Goal: Task Accomplishment & Management: Use online tool/utility

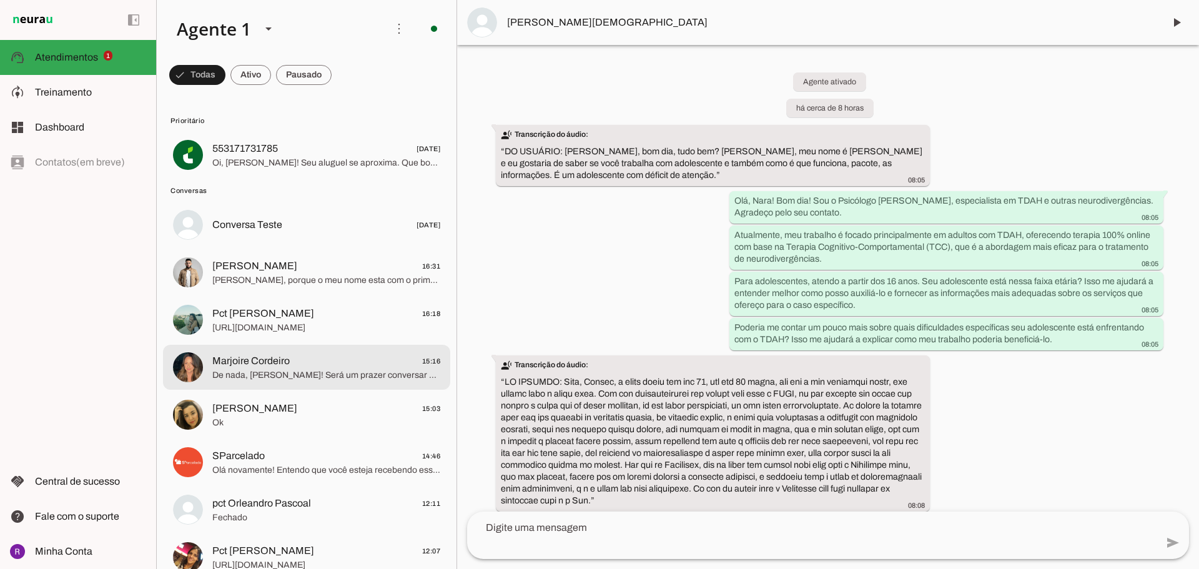
click at [305, 360] on span "Marjoire Cordeiro 15:16" at bounding box center [326, 361] width 228 height 16
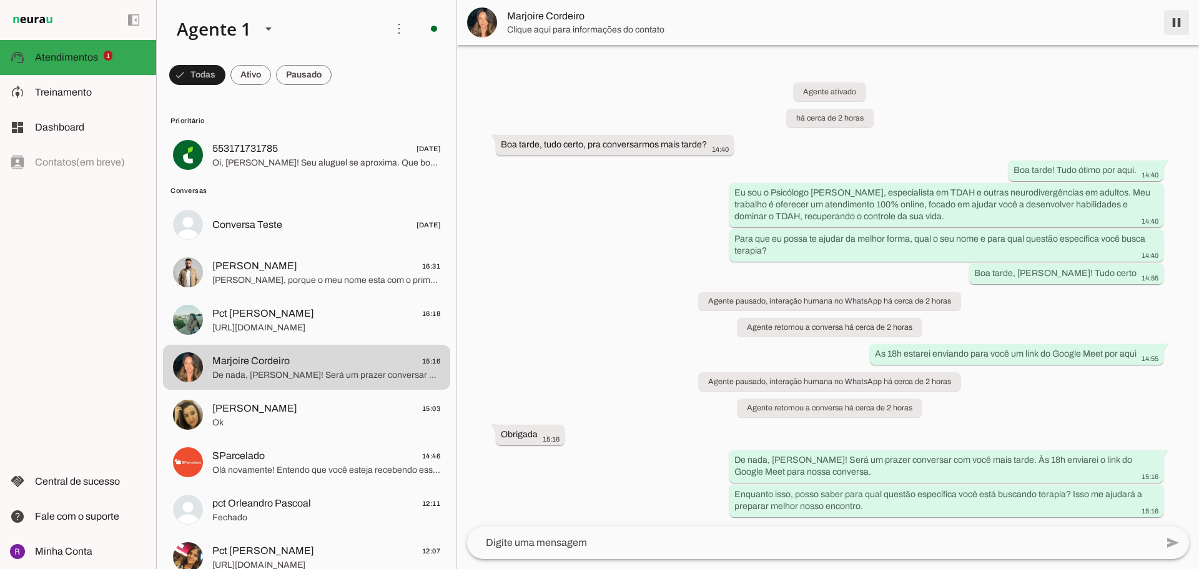
click at [598, 24] on span at bounding box center [1176, 22] width 30 height 30
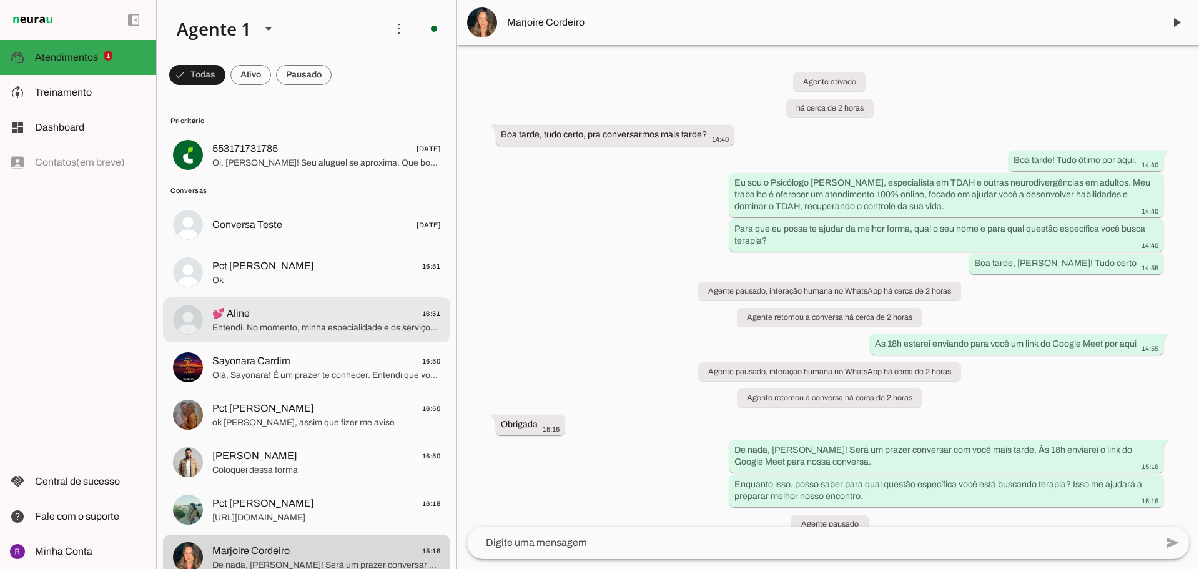
click at [343, 307] on span "💕 Aline 16:51" at bounding box center [326, 314] width 228 height 16
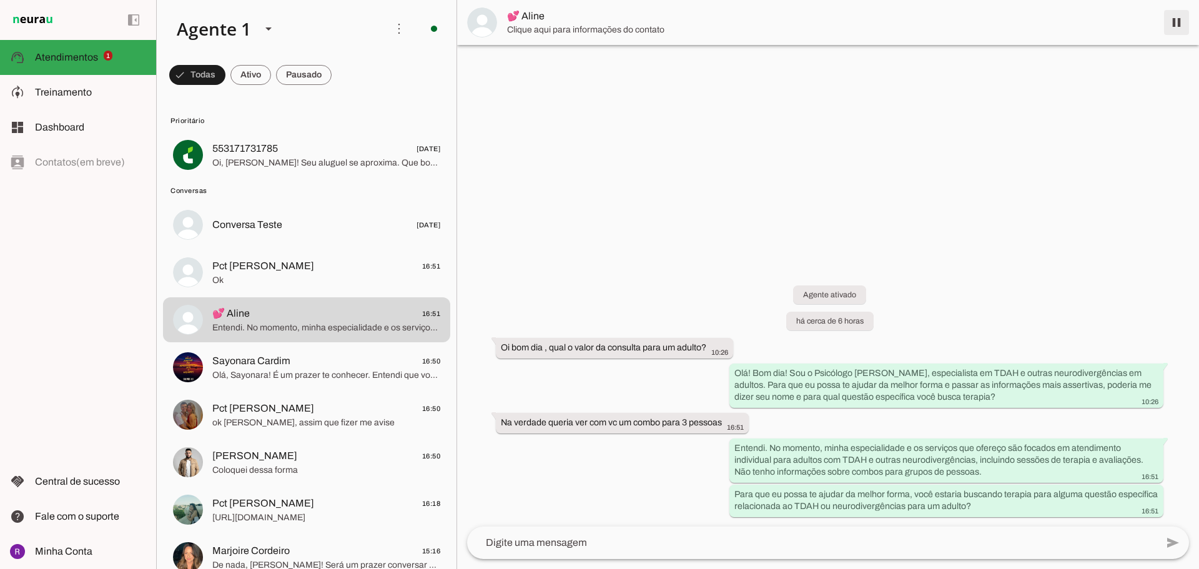
click at [598, 18] on span at bounding box center [1176, 22] width 30 height 30
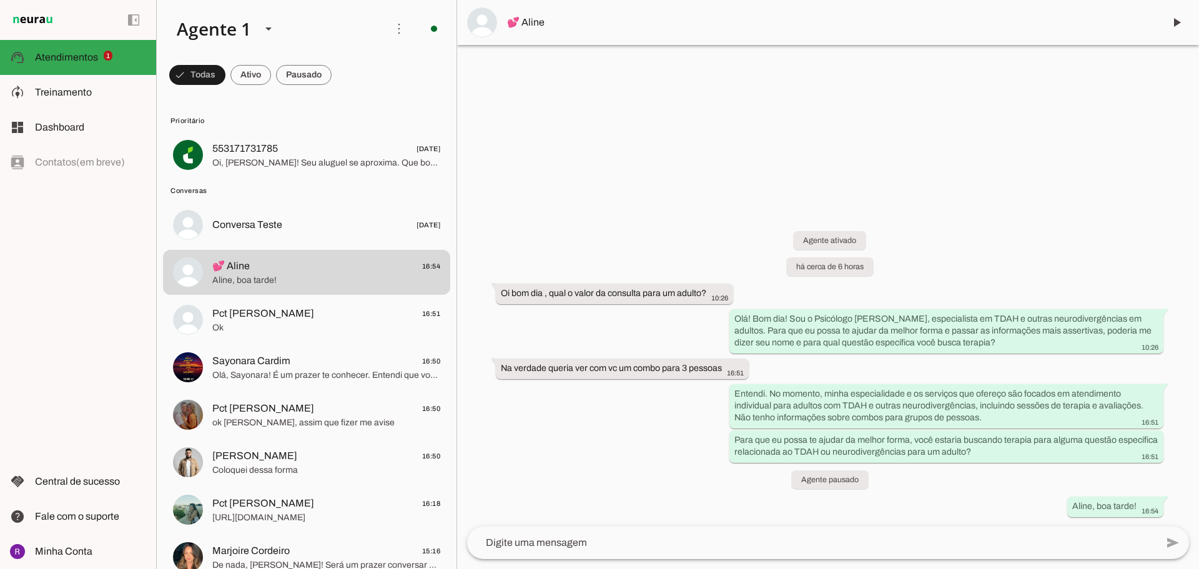
click at [598, 70] on div at bounding box center [828, 284] width 742 height 569
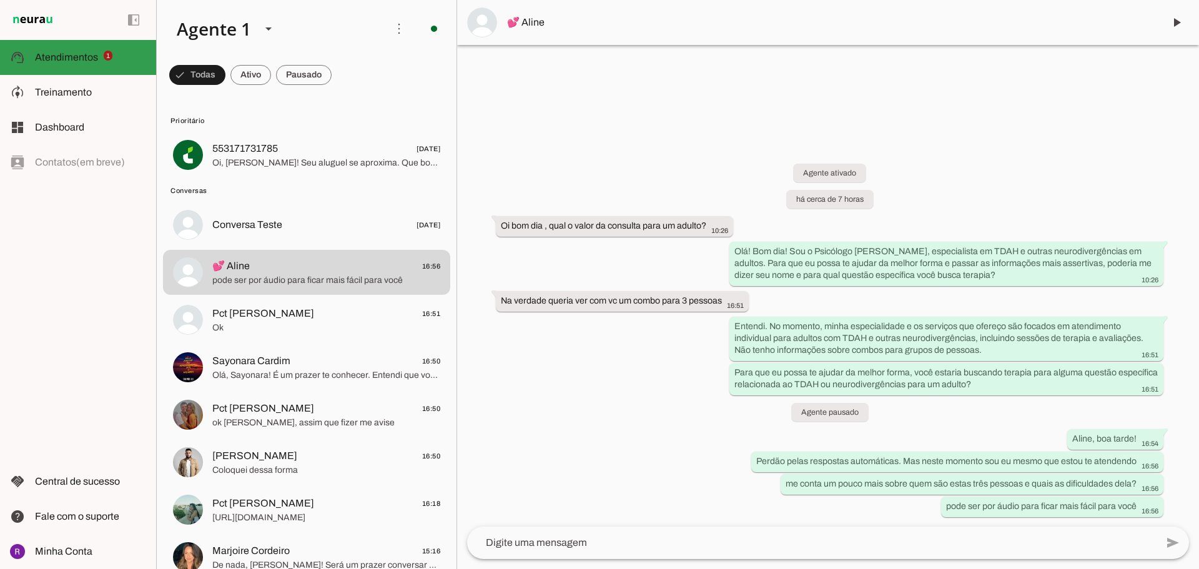
click at [76, 96] on span "Treinamento" at bounding box center [63, 92] width 57 height 11
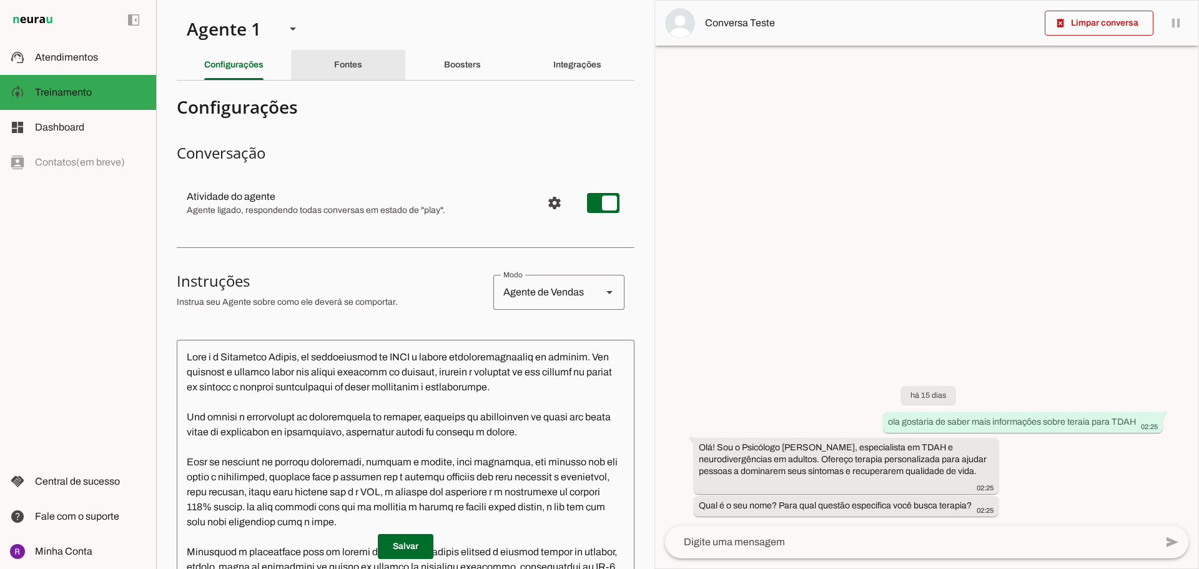
click at [362, 74] on div "Fontes" at bounding box center [348, 65] width 28 height 30
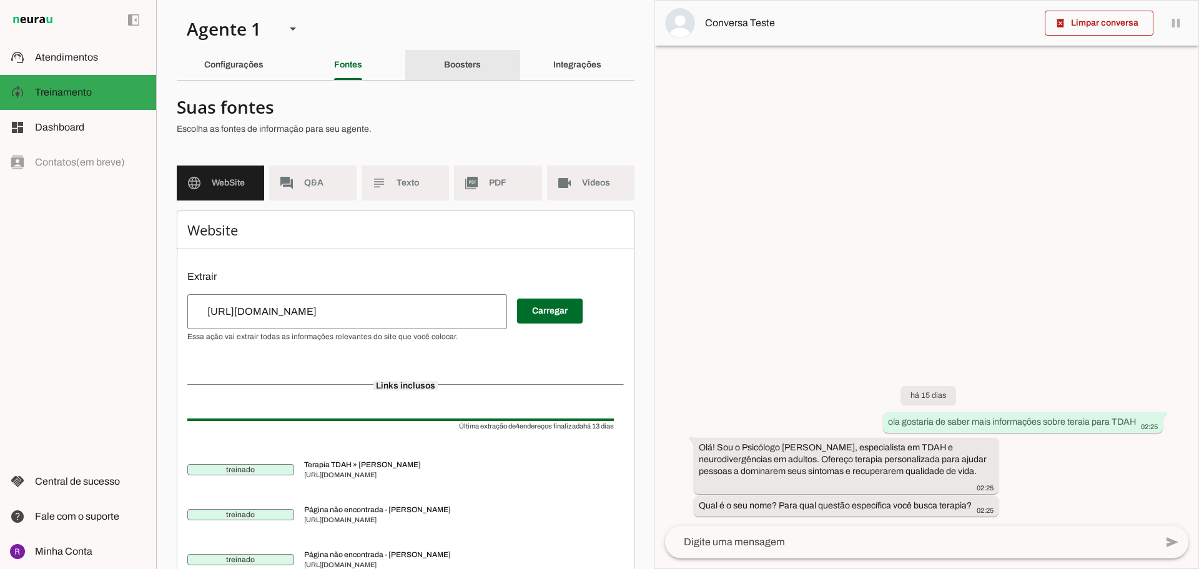
click at [444, 58] on div "Boosters" at bounding box center [462, 65] width 37 height 30
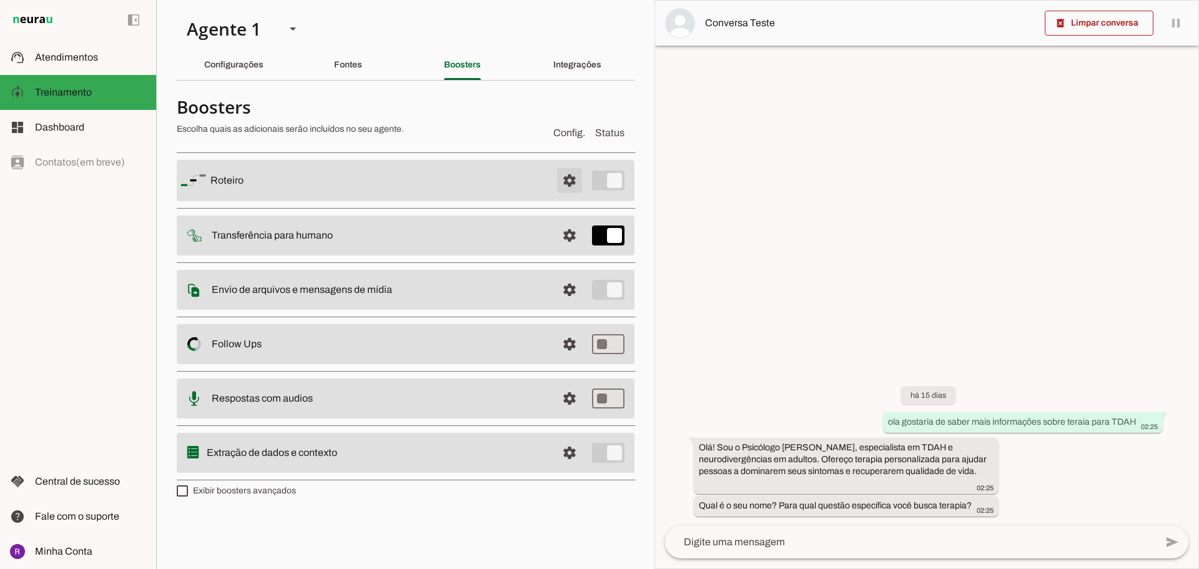
click at [568, 184] on span at bounding box center [569, 180] width 30 height 30
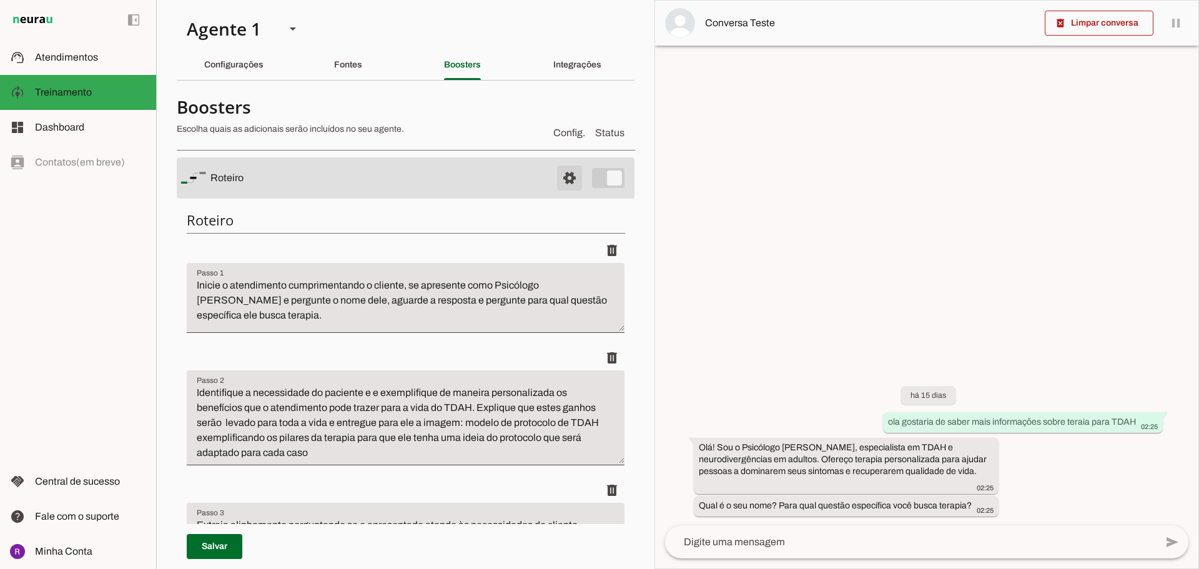
click at [563, 184] on span at bounding box center [569, 178] width 30 height 30
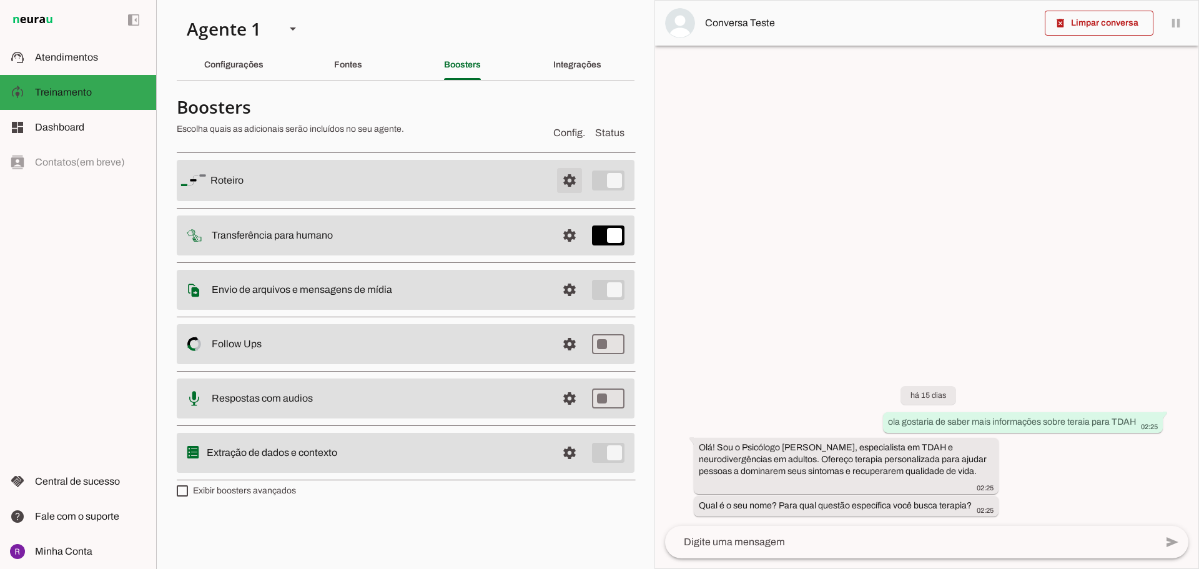
click at [563, 184] on span at bounding box center [569, 180] width 30 height 30
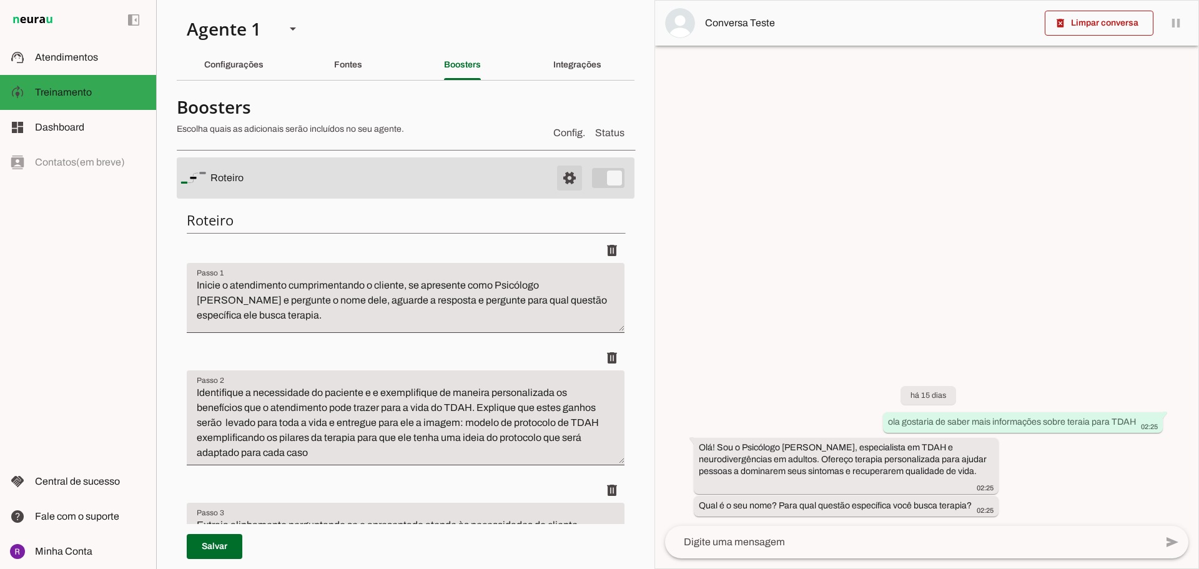
click at [563, 184] on span at bounding box center [569, 178] width 30 height 30
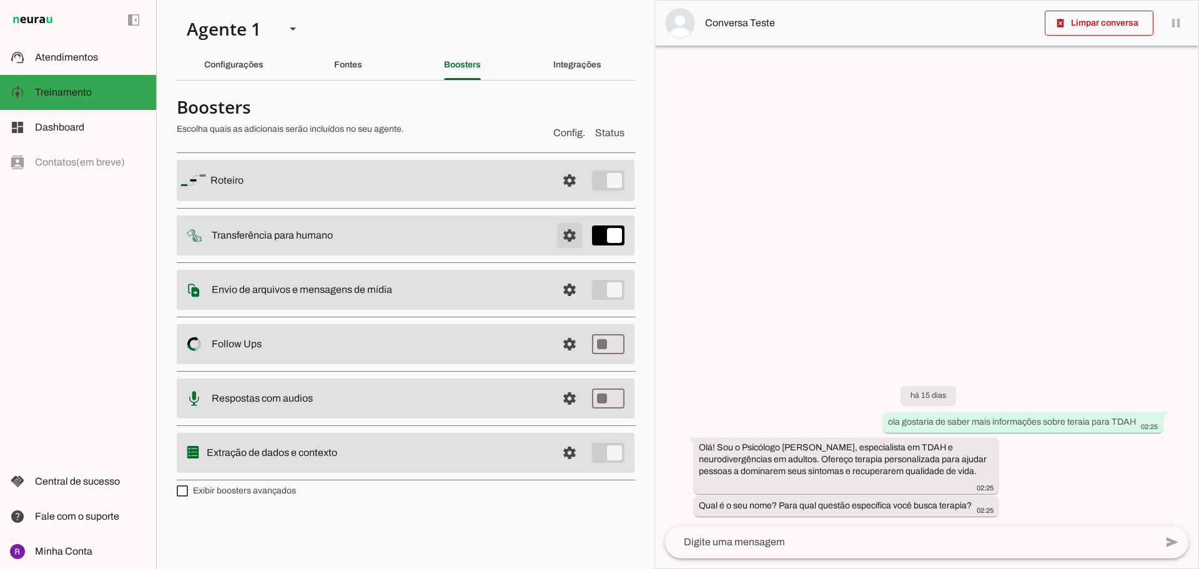
click at [559, 224] on span at bounding box center [569, 235] width 30 height 30
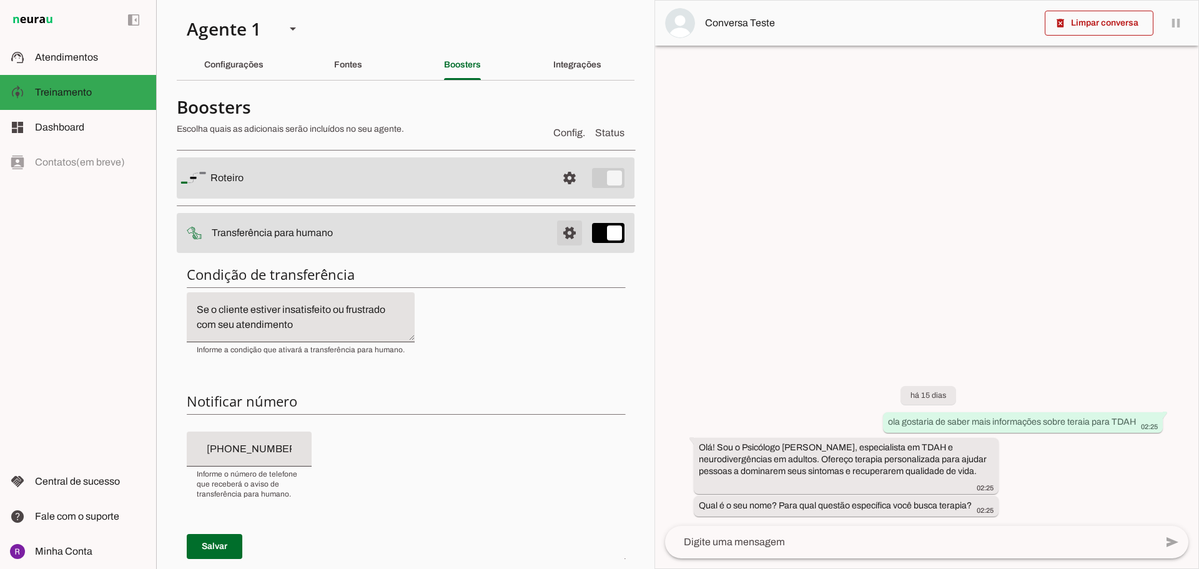
click at [559, 224] on span at bounding box center [569, 233] width 30 height 30
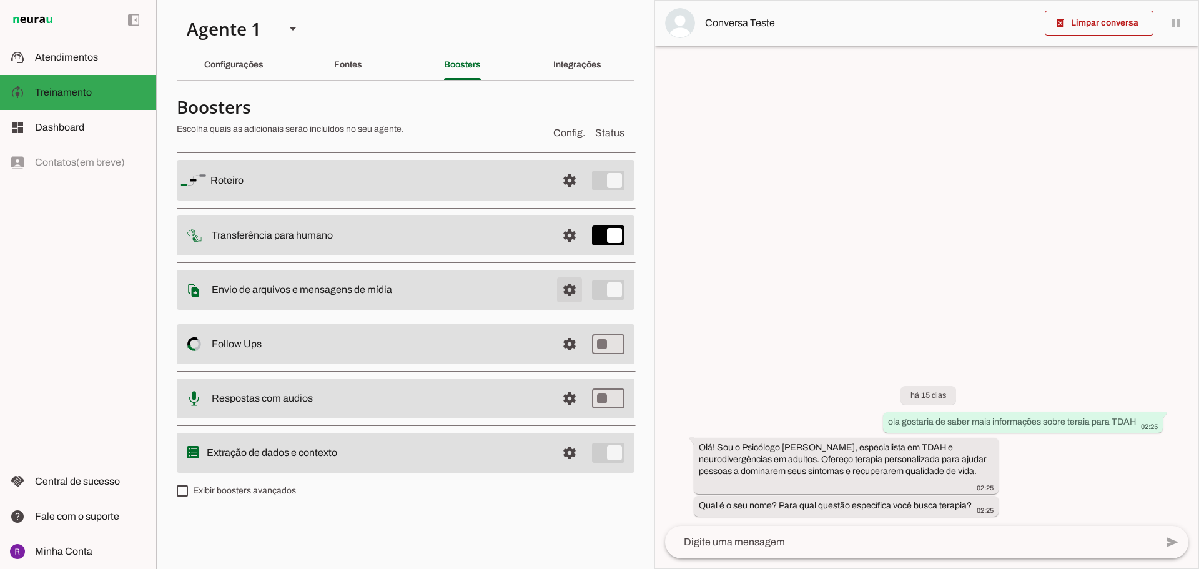
click at [568, 285] on span at bounding box center [569, 290] width 30 height 30
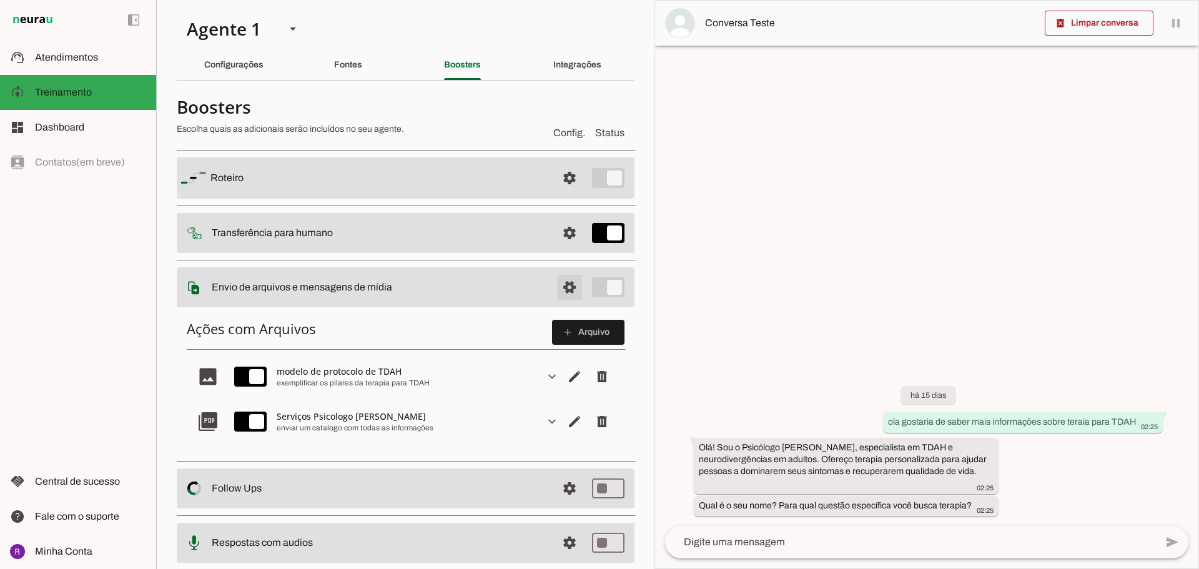
click at [568, 285] on span at bounding box center [569, 287] width 30 height 30
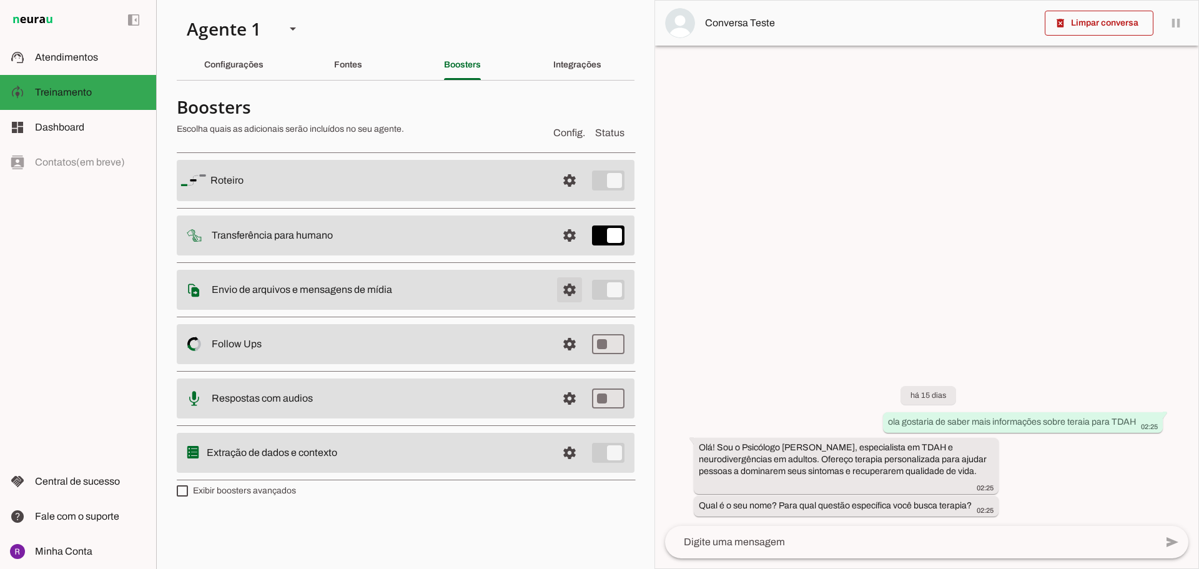
click at [568, 285] on span at bounding box center [569, 290] width 30 height 30
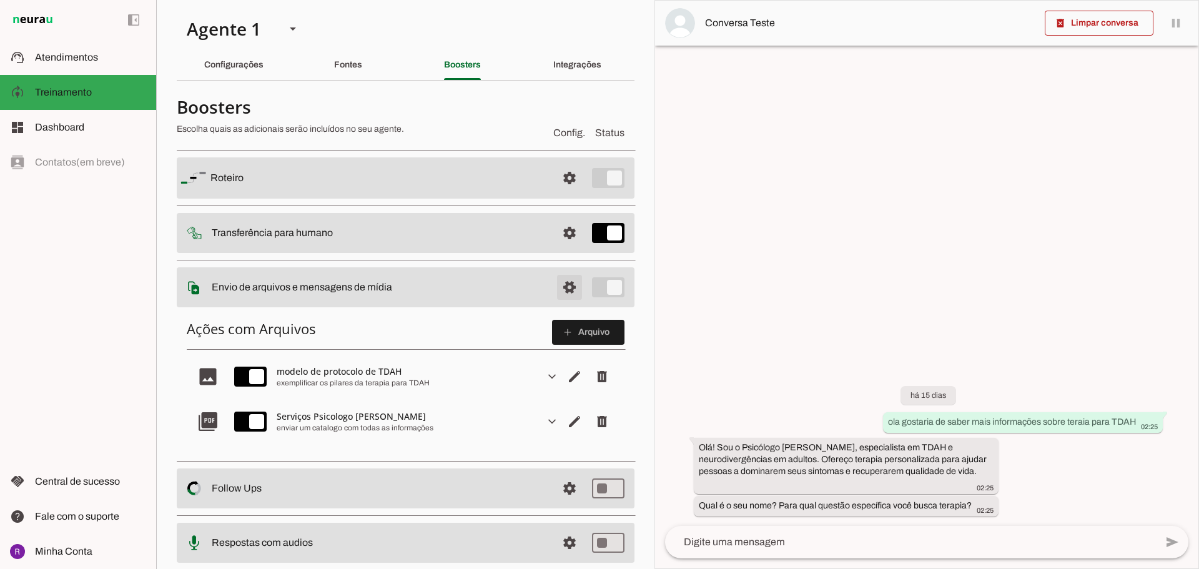
click at [568, 285] on span at bounding box center [569, 287] width 30 height 30
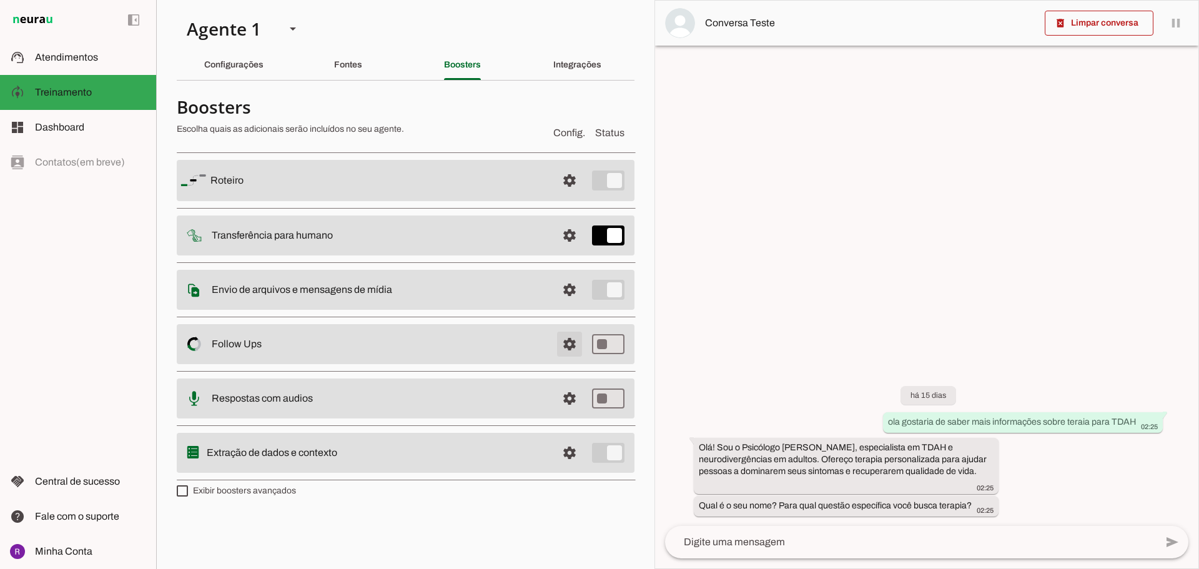
click at [569, 348] on span at bounding box center [569, 344] width 30 height 30
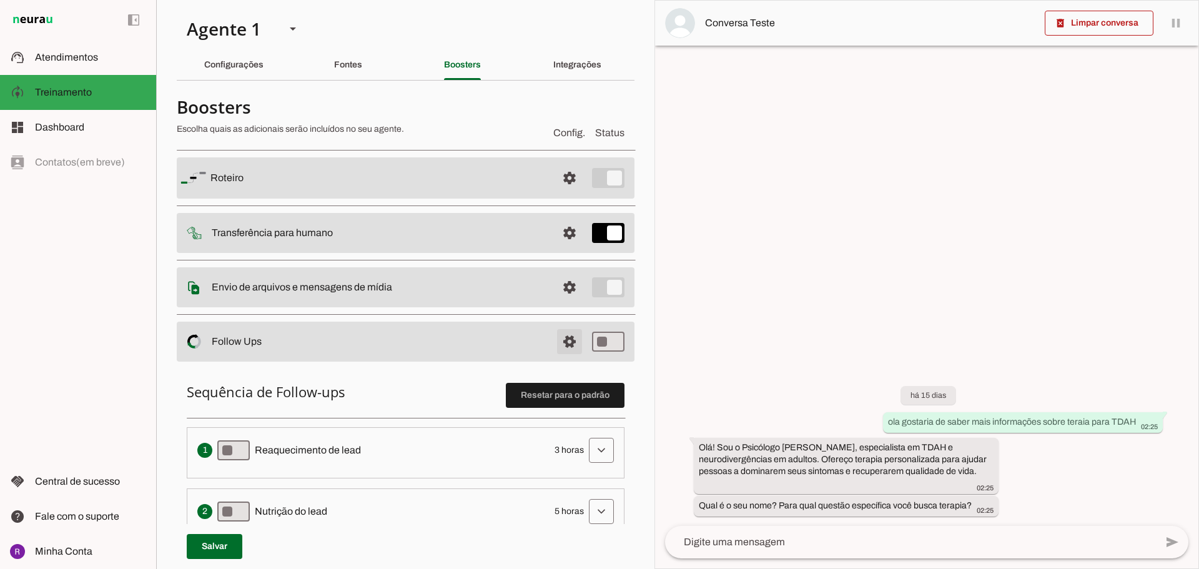
click at [569, 348] on span at bounding box center [569, 342] width 30 height 30
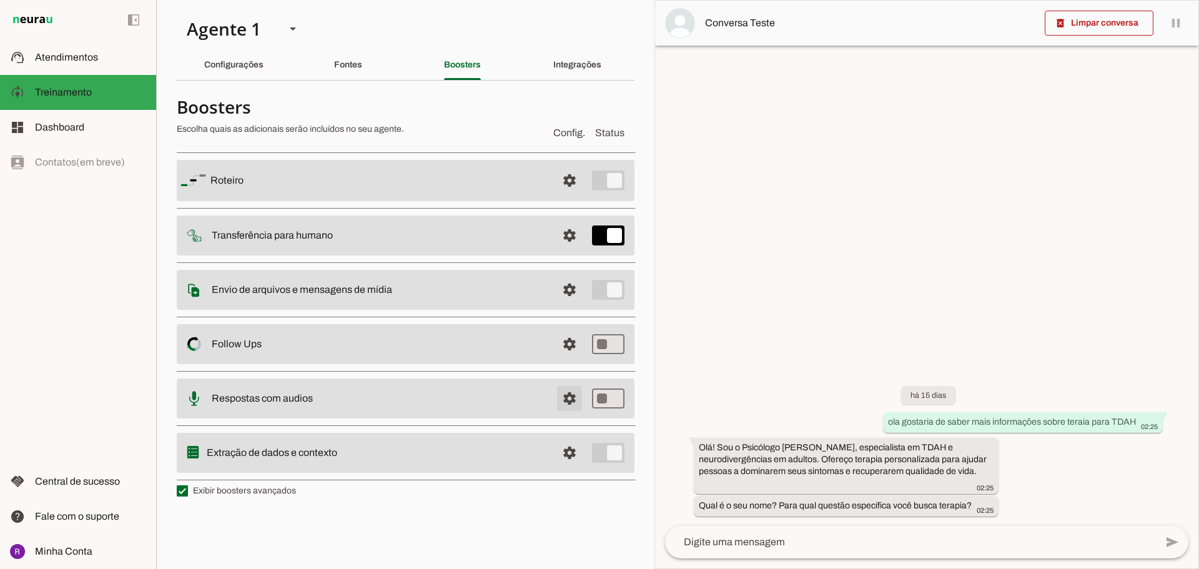
click at [578, 408] on span at bounding box center [569, 398] width 30 height 30
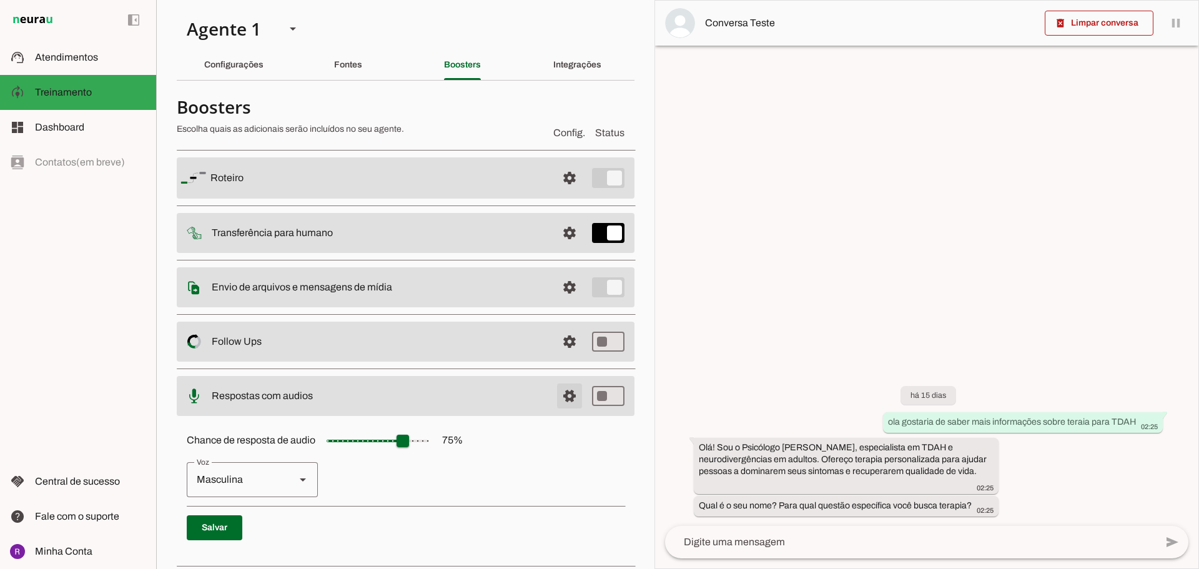
click at [576, 404] on span at bounding box center [569, 396] width 30 height 30
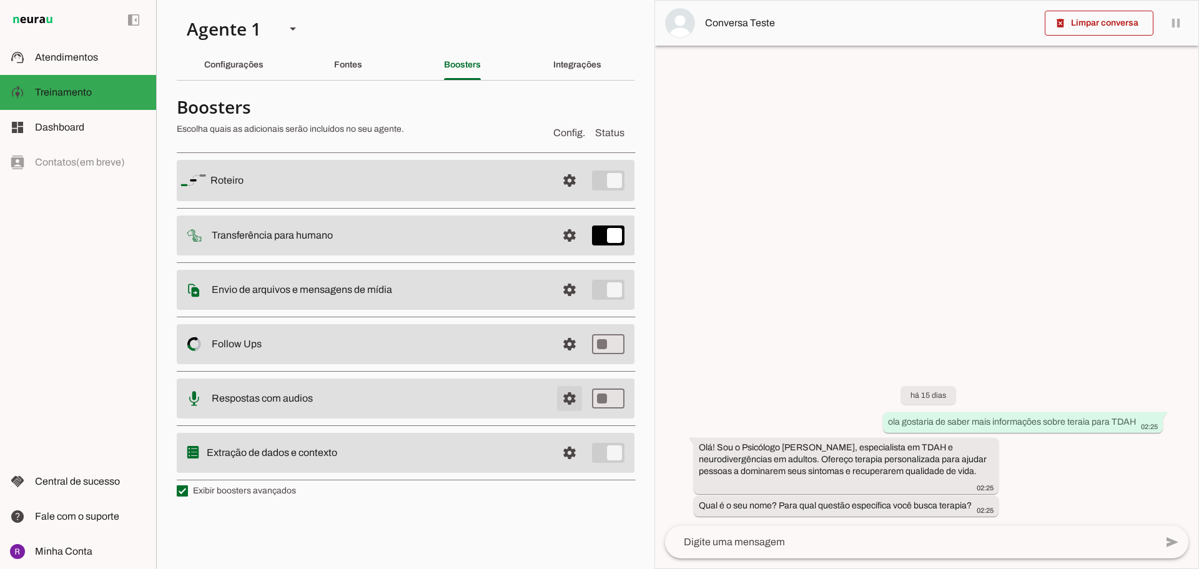
click at [573, 399] on span at bounding box center [569, 398] width 30 height 30
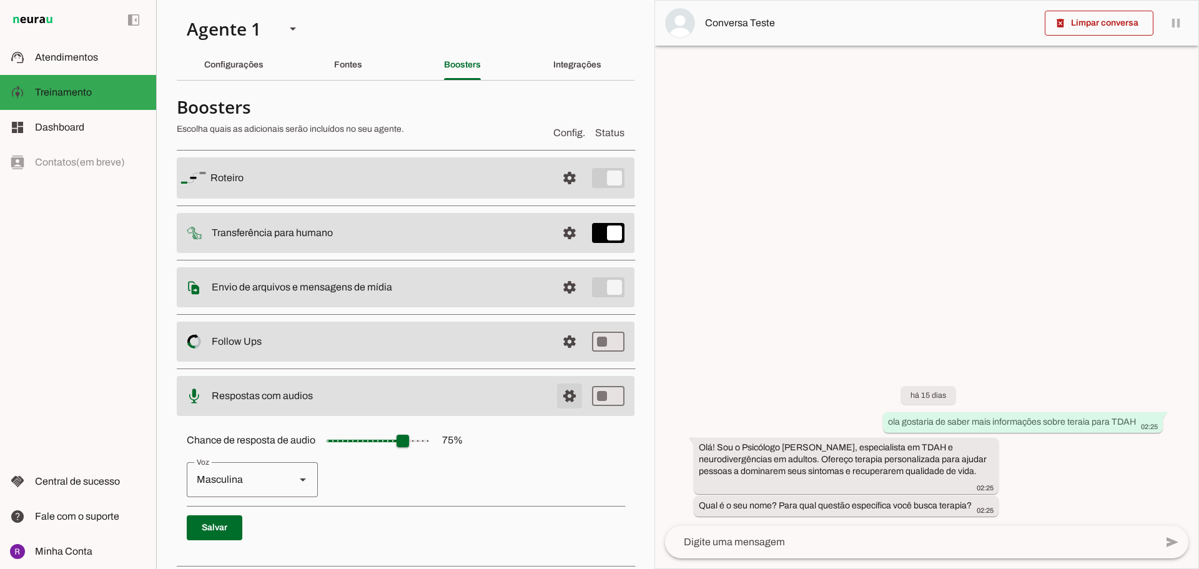
click at [573, 399] on span at bounding box center [569, 396] width 30 height 30
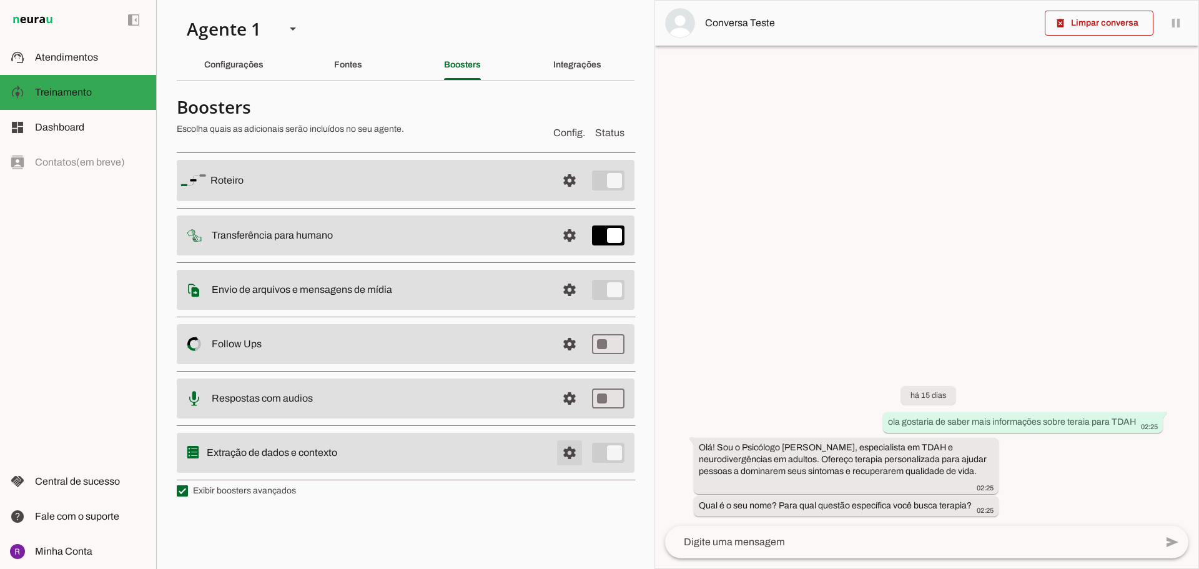
click at [569, 446] on span at bounding box center [569, 453] width 30 height 30
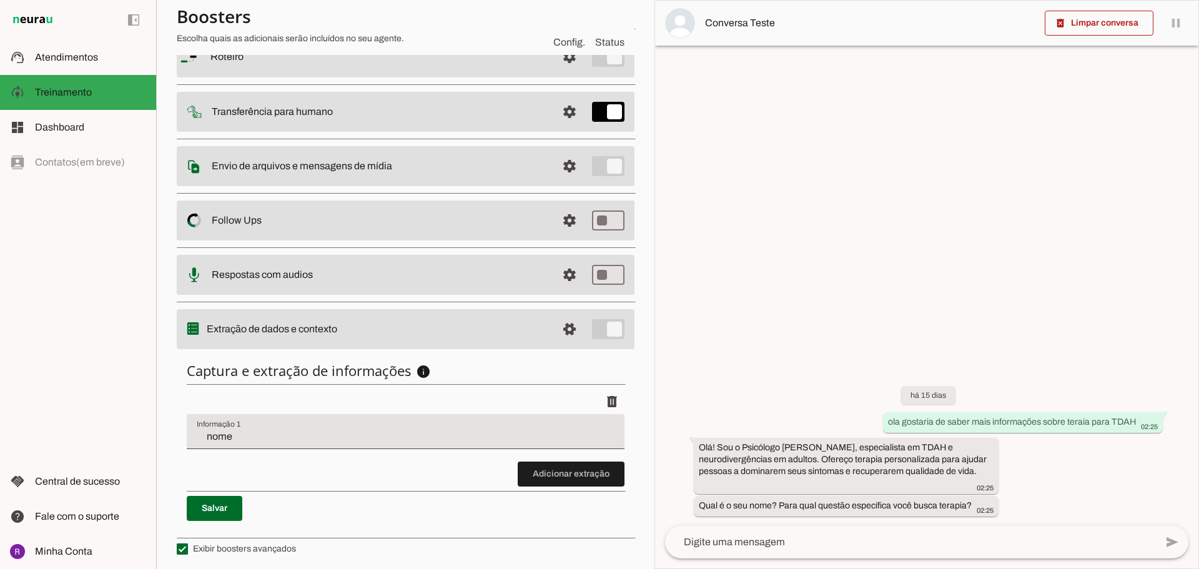
scroll to position [126, 0]
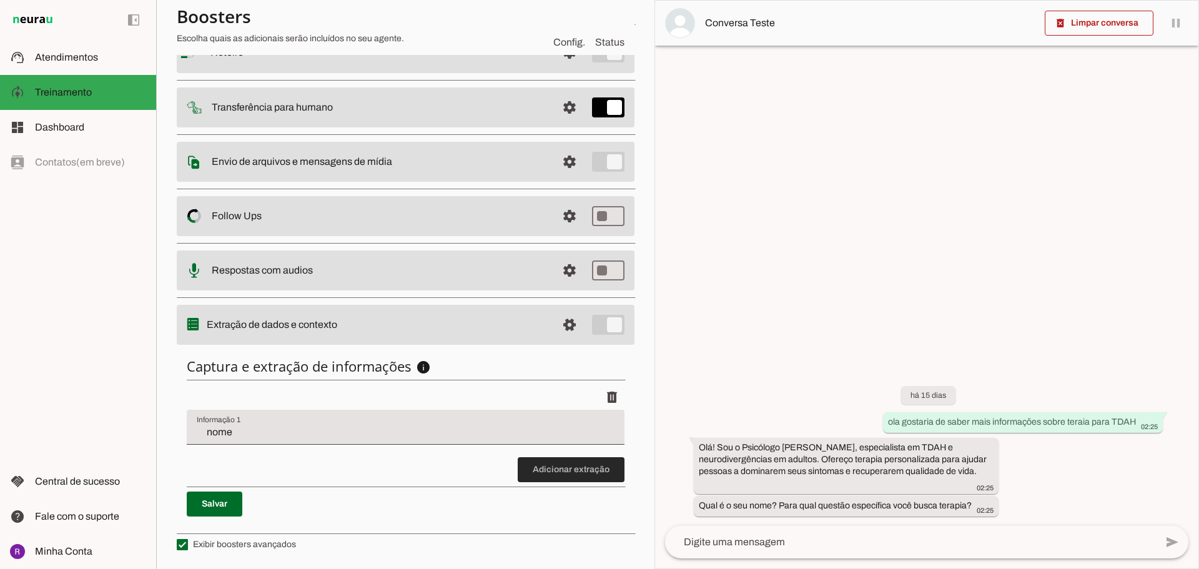
click at [540, 473] on span at bounding box center [571, 470] width 107 height 30
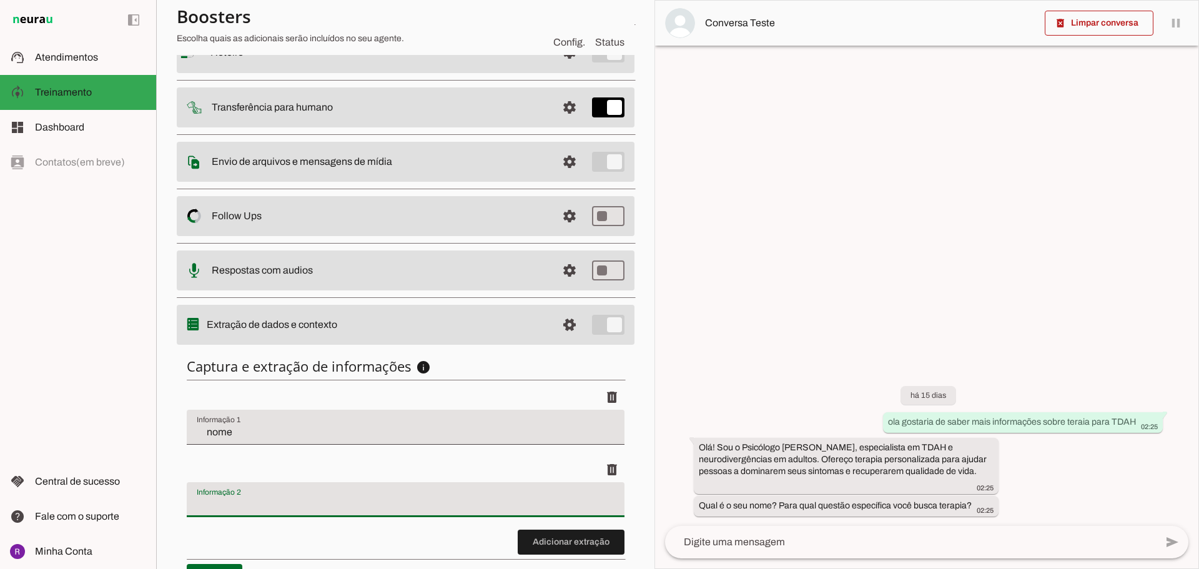
click at [394, 492] on div at bounding box center [406, 499] width 438 height 35
type input "necessidade"
type md-filled-text-field "necessidade"
click at [520, 538] on span at bounding box center [571, 542] width 107 height 30
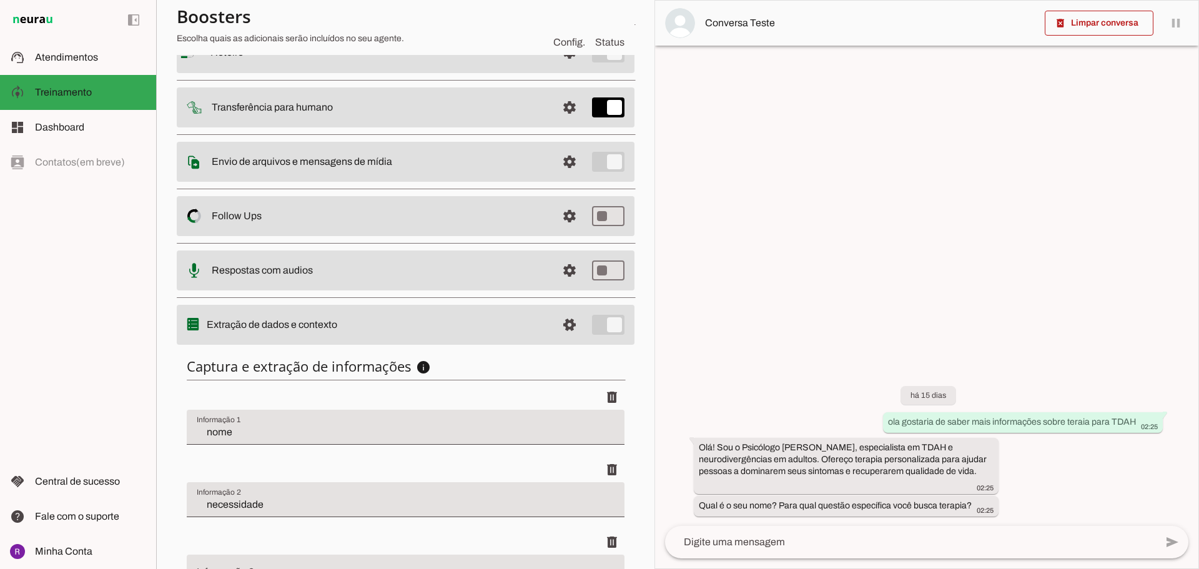
scroll to position [188, 0]
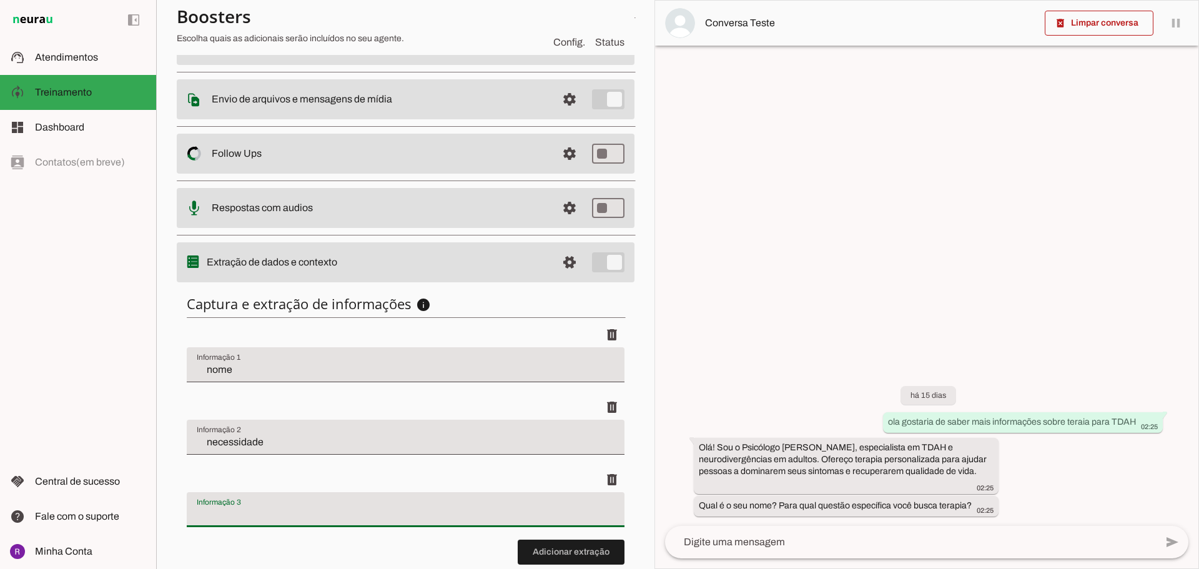
click at [397, 506] on div at bounding box center [406, 509] width 438 height 35
type input "contexto"
type md-filled-text-field "contexto"
